Goal: Transaction & Acquisition: Download file/media

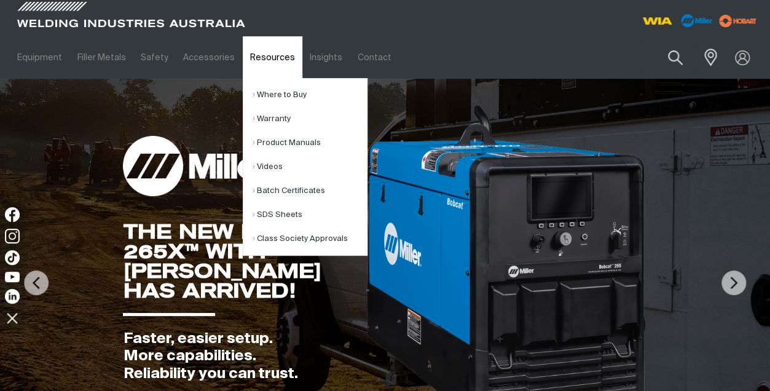
click at [262, 53] on link "Resources" at bounding box center [273, 57] width 60 height 42
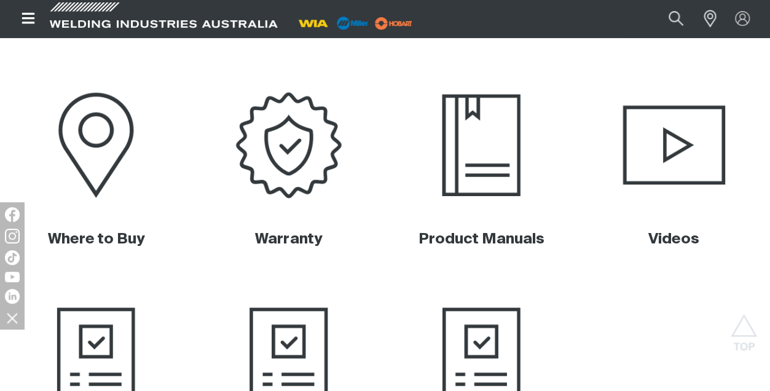
scroll to position [450, 0]
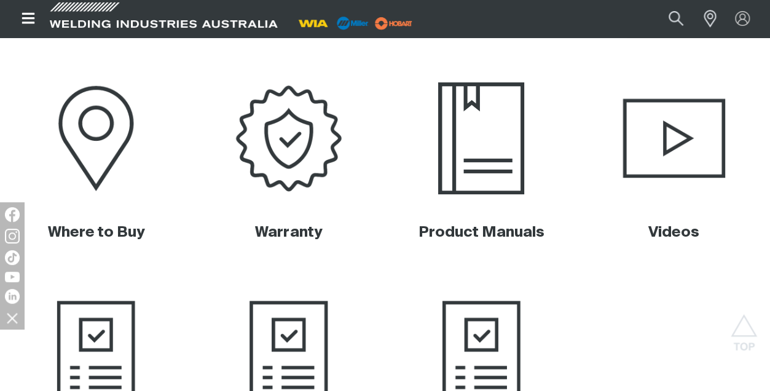
click at [482, 157] on img at bounding box center [481, 138] width 190 height 127
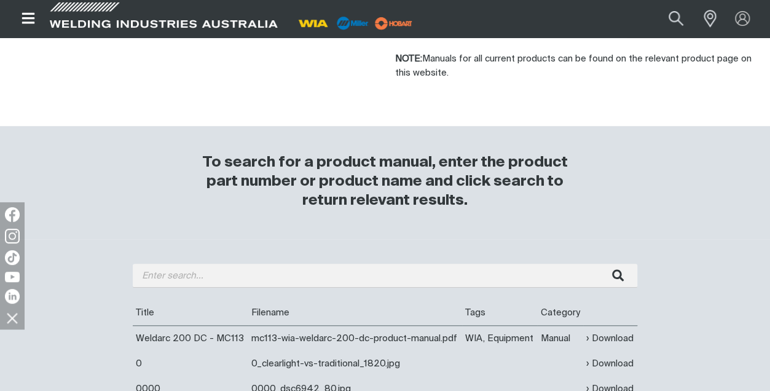
scroll to position [343, 0]
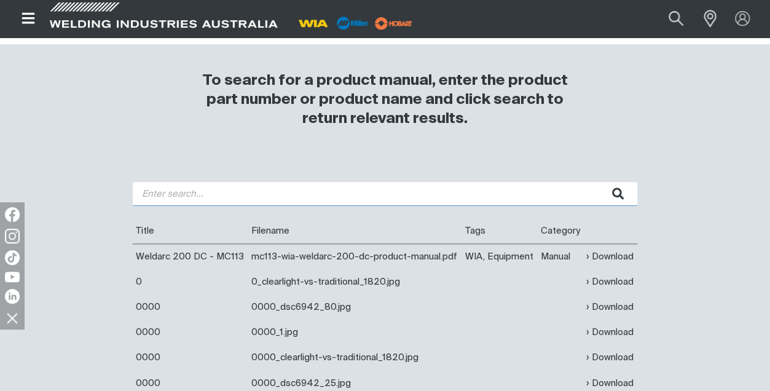
click at [160, 190] on input "search" at bounding box center [385, 194] width 504 height 24
type input "weldmatic 180"
click at [598, 182] on button "submit" at bounding box center [617, 194] width 39 height 24
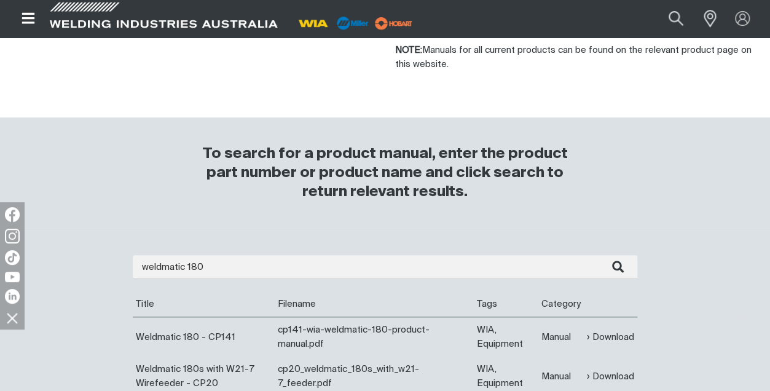
scroll to position [295, 0]
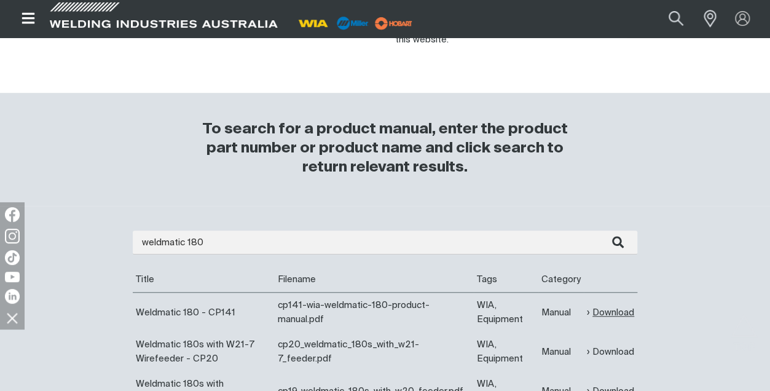
click at [612, 311] on link "Download" at bounding box center [610, 312] width 47 height 14
